Goal: Information Seeking & Learning: Learn about a topic

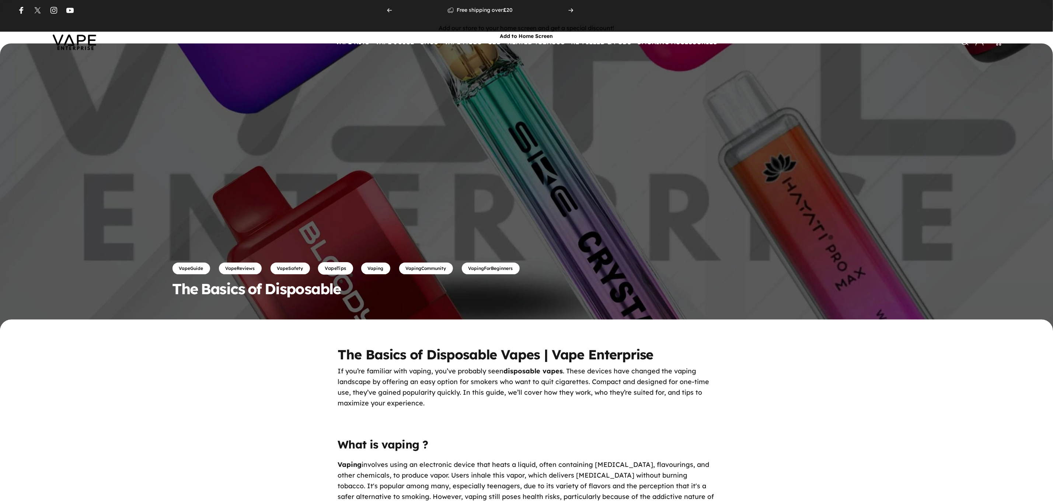
click at [346, 268] on link "VapeTips" at bounding box center [335, 268] width 35 height 13
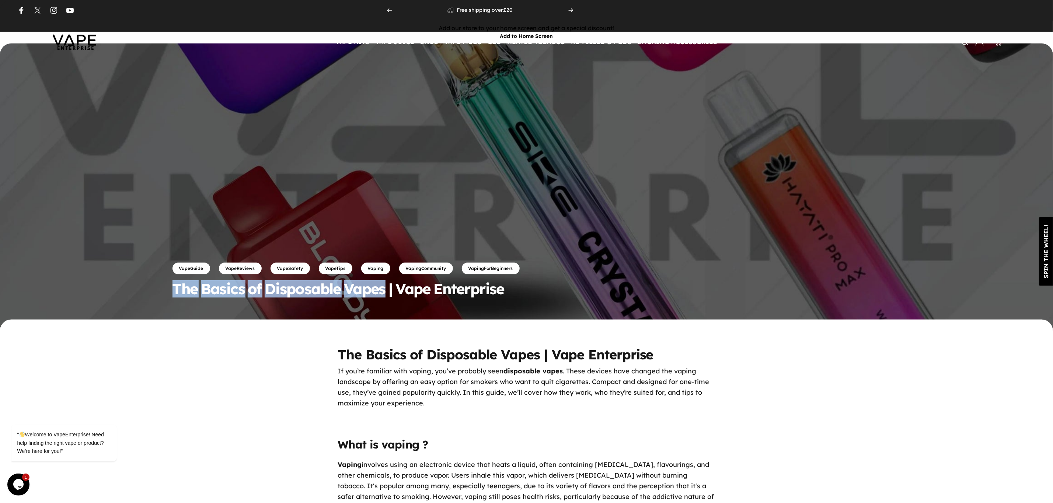
drag, startPoint x: 172, startPoint y: 289, endPoint x: 389, endPoint y: 295, distance: 217.1
click at [389, 295] on div "VapeGuide VapeReviews VapeSafety VapeTips Vaping VapingCommunity VapingForBegin…" at bounding box center [526, 181] width 1053 height 276
copy split-words "The Basics of Disposable Vapes"
